Goal: Task Accomplishment & Management: Manage account settings

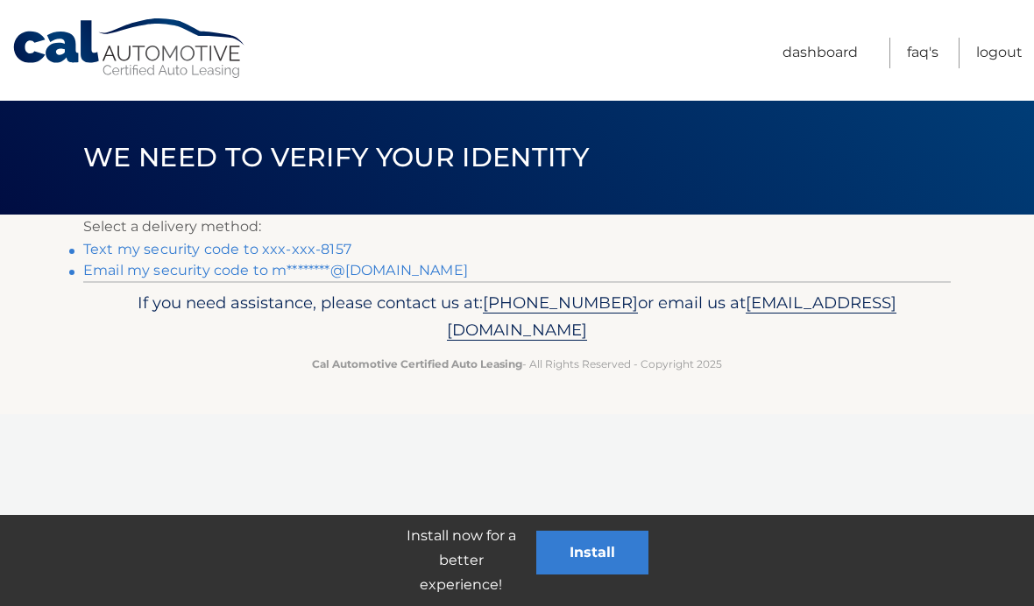
click at [120, 254] on link "Text my security code to xxx-xxx-8157" at bounding box center [217, 249] width 268 height 17
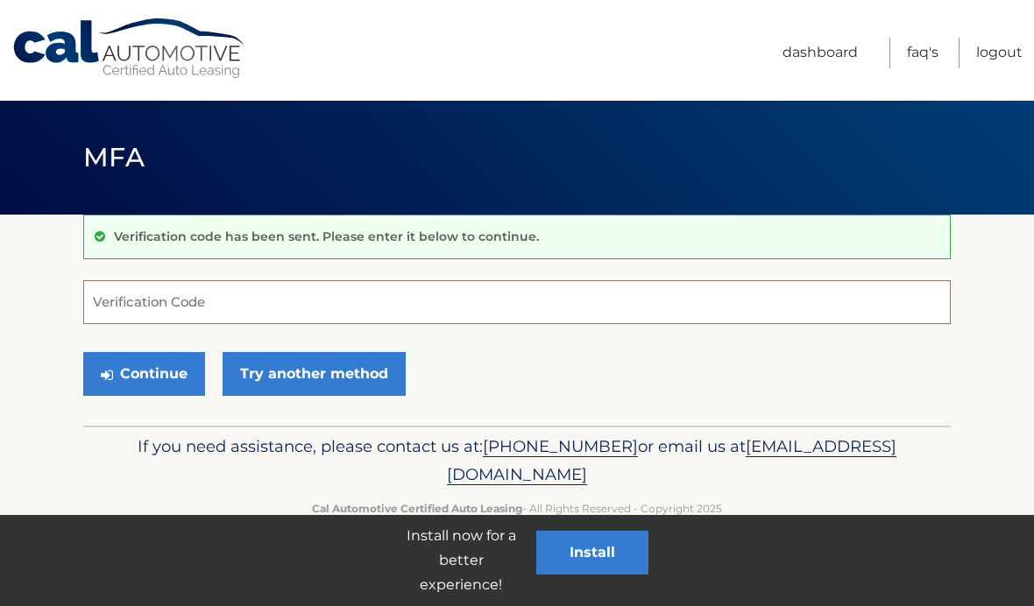
click at [248, 300] on input "Verification Code" at bounding box center [516, 302] width 867 height 44
click at [131, 301] on input "Verification Code" at bounding box center [516, 302] width 867 height 44
type input "035940"
click at [166, 371] on button "Continue" at bounding box center [144, 374] width 122 height 44
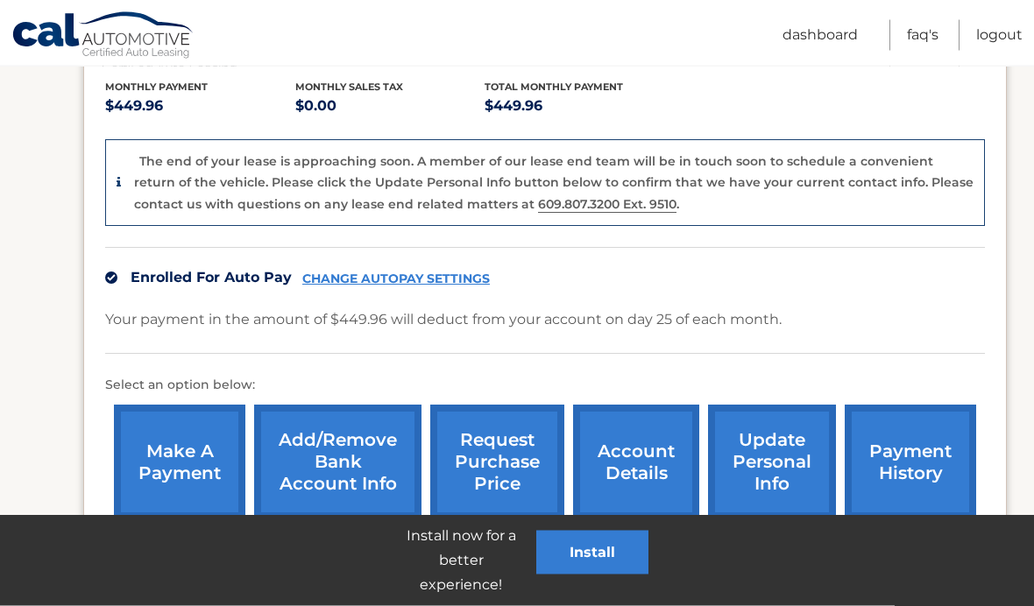
scroll to position [368, 0]
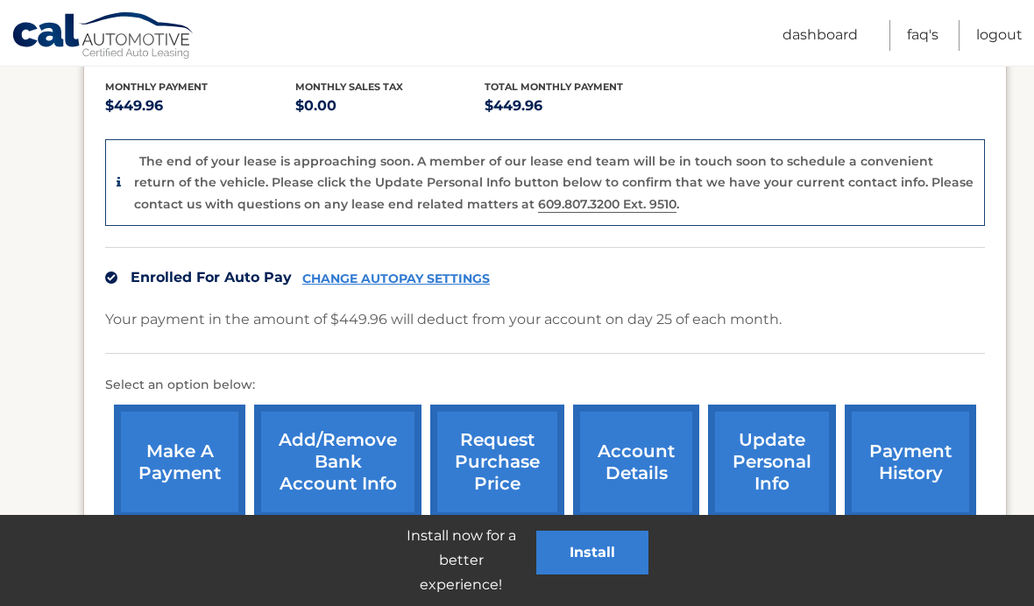
click at [435, 280] on link "CHANGE AUTOPAY SETTINGS" at bounding box center [395, 279] width 187 height 15
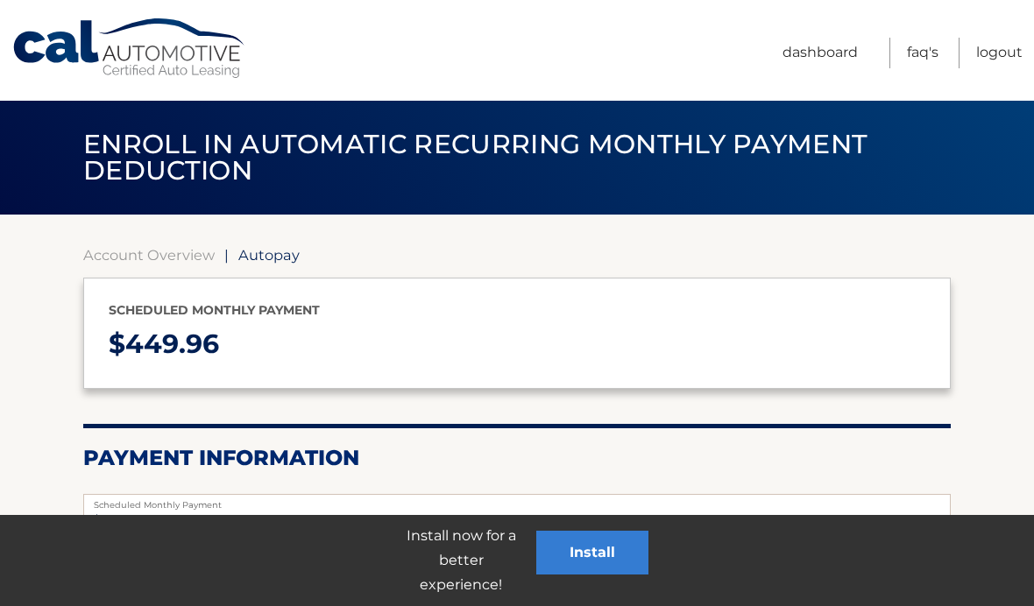
select select "MDhkNjQ1MTYtZGYwZC00YzRmLTg5NDctZWFmMGIyMTlmY2I1"
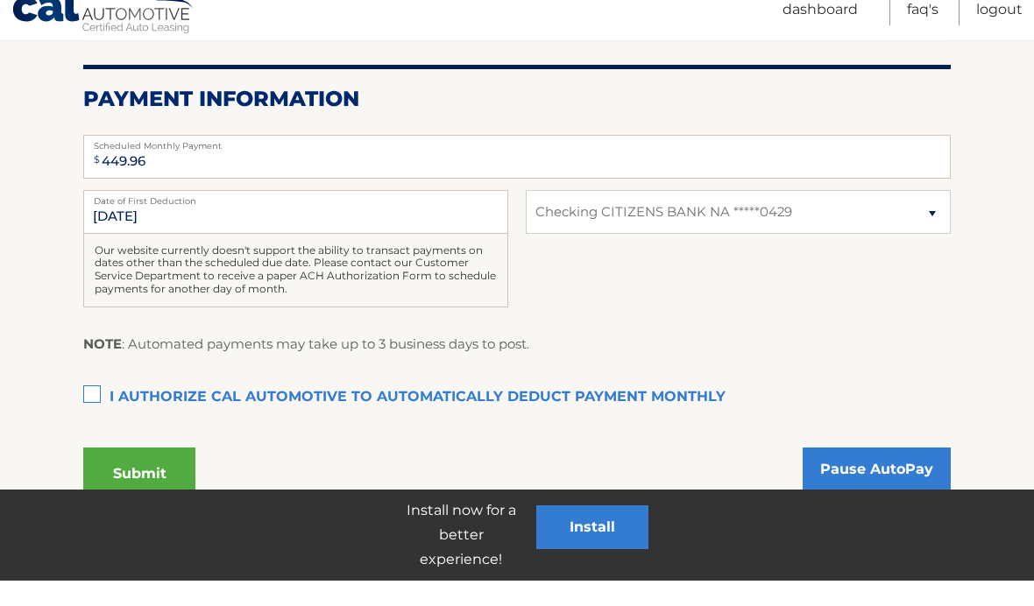
scroll to position [334, 0]
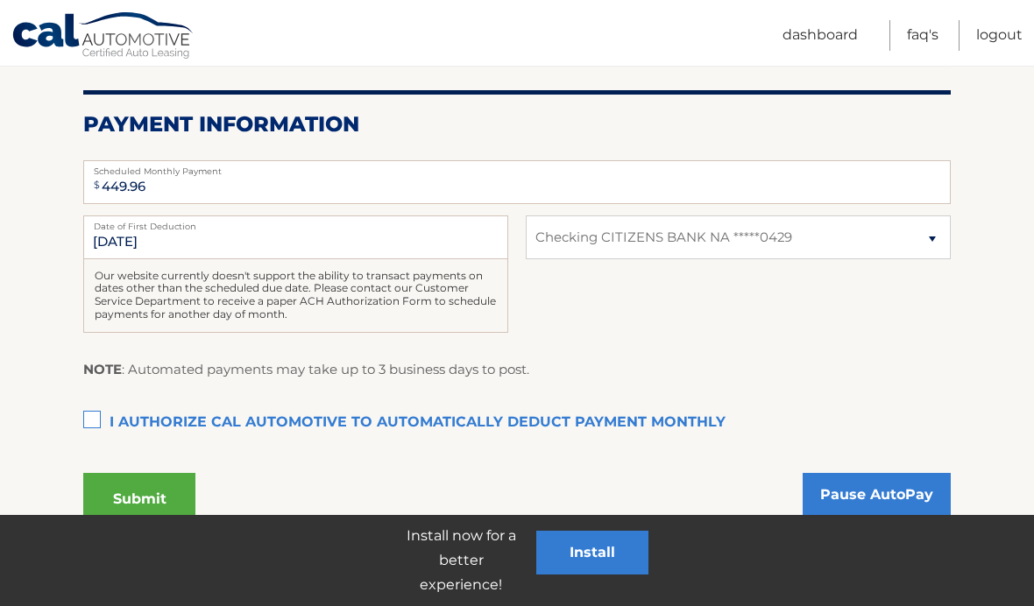
click at [888, 484] on link "Pause AutoPay" at bounding box center [876, 495] width 148 height 44
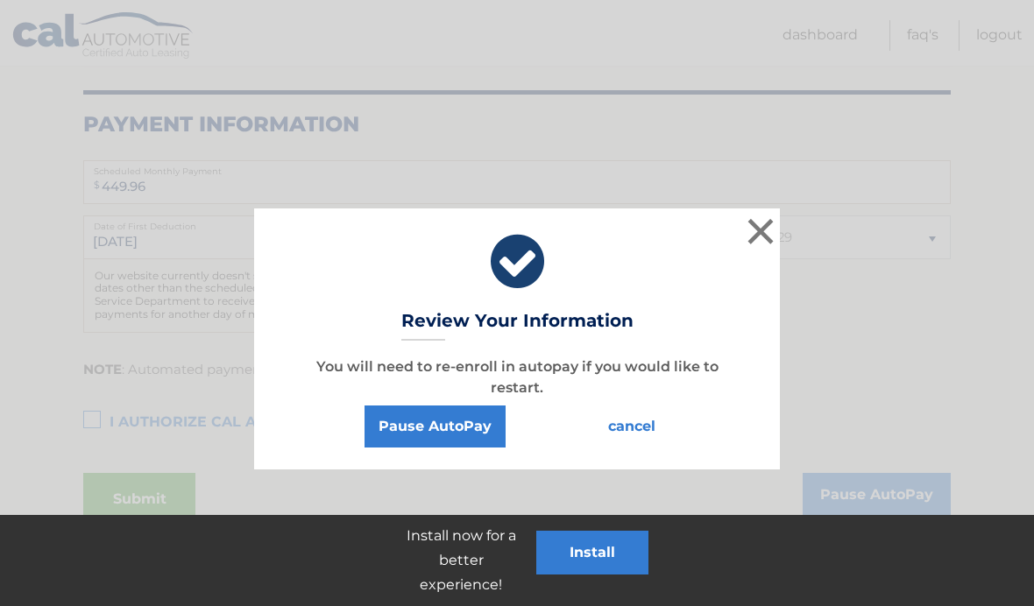
click at [464, 425] on button "Pause AutoPay" at bounding box center [434, 427] width 141 height 42
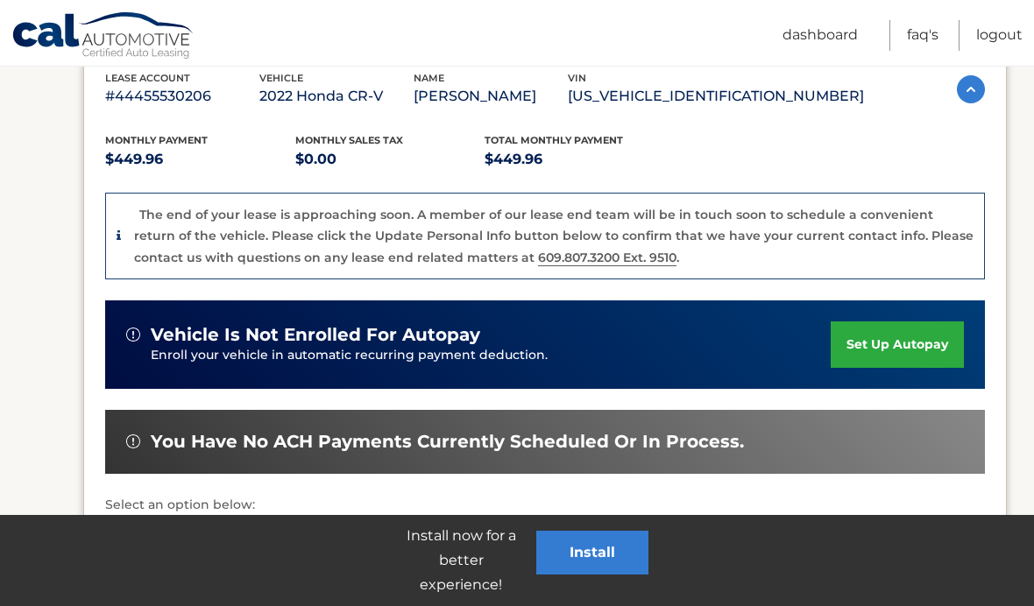
scroll to position [314, 0]
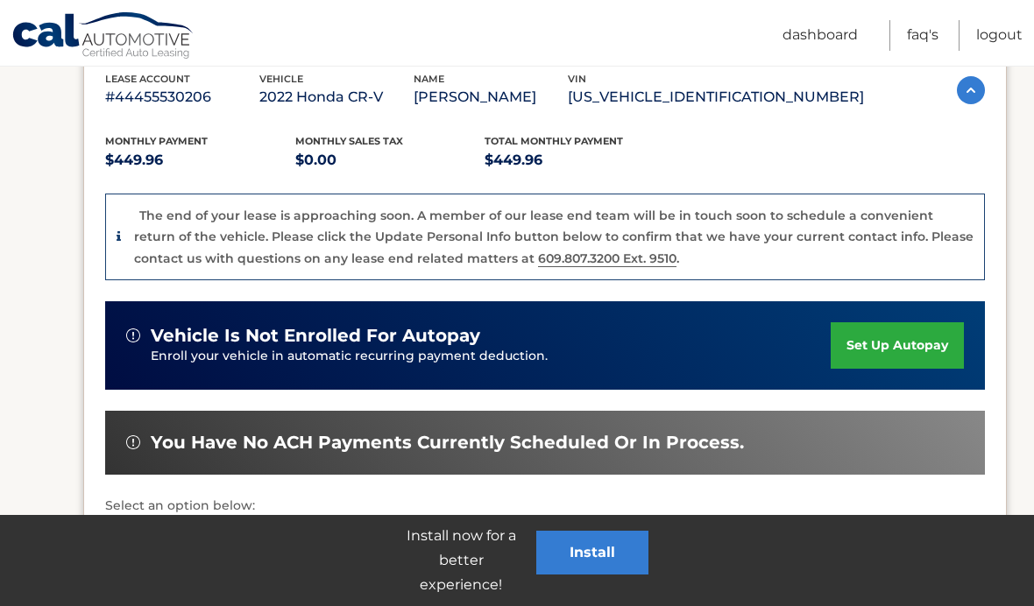
click at [1004, 28] on link "Logout" at bounding box center [999, 35] width 46 height 31
